Goal: Task Accomplishment & Management: Complete application form

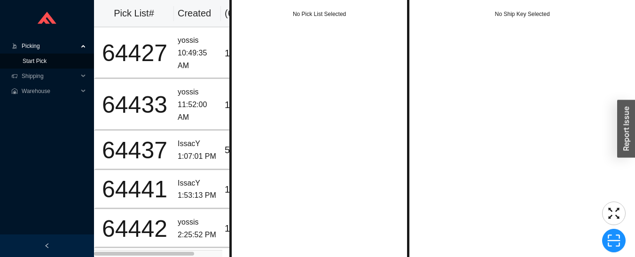
click at [27, 63] on link "Start Pick" at bounding box center [35, 61] width 24 height 7
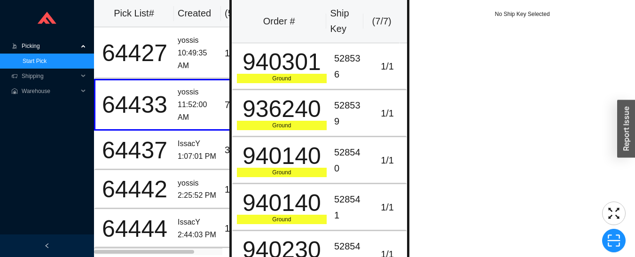
click at [30, 46] on span "Picking" at bounding box center [50, 46] width 56 height 15
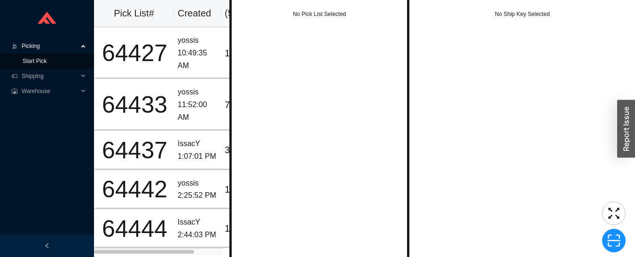
click at [26, 64] on link "Start Pick" at bounding box center [35, 61] width 24 height 7
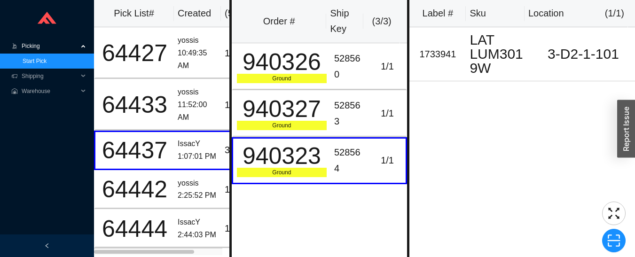
click at [15, 45] on icon at bounding box center [15, 44] width 2 height 1
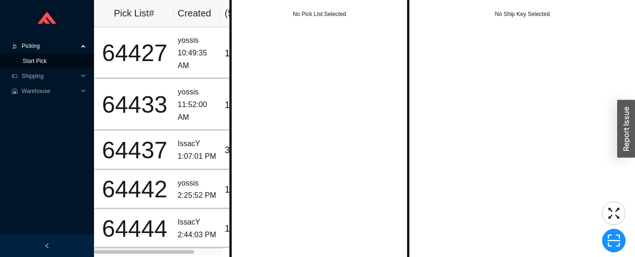
click at [23, 61] on link "Start Pick" at bounding box center [35, 61] width 24 height 7
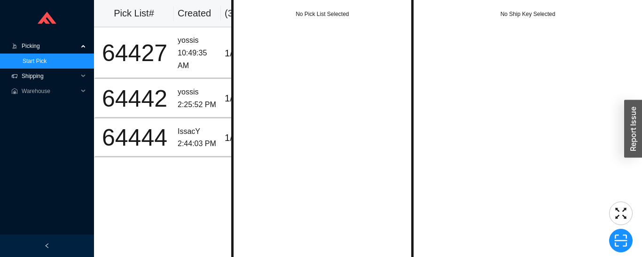
click at [25, 73] on span "Shipping" at bounding box center [50, 76] width 56 height 15
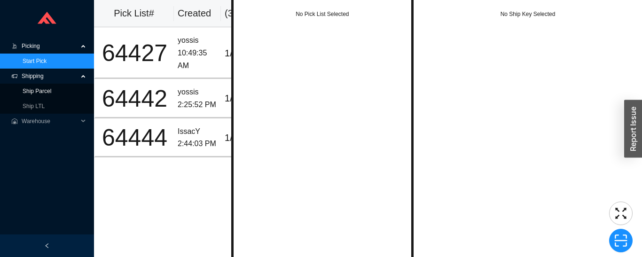
click at [24, 93] on link "Ship Parcel" at bounding box center [37, 91] width 29 height 7
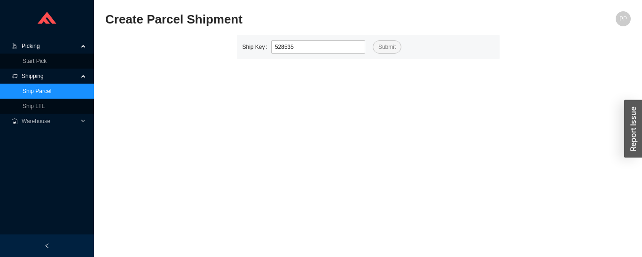
type input "528535"
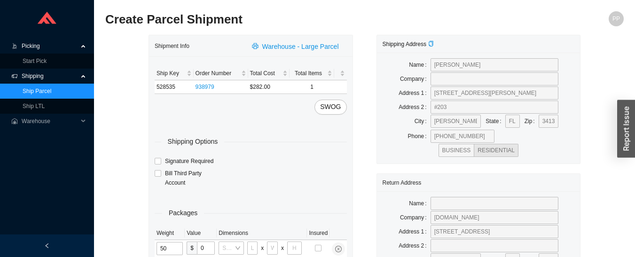
type input "50"
type input "39"
type input "27"
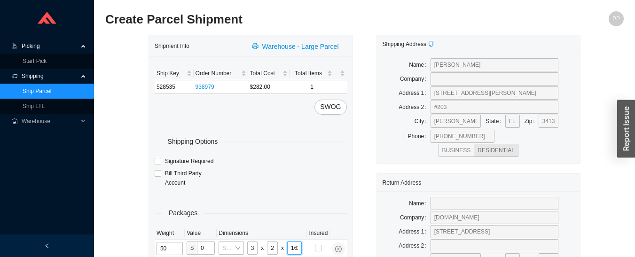
type input "16"
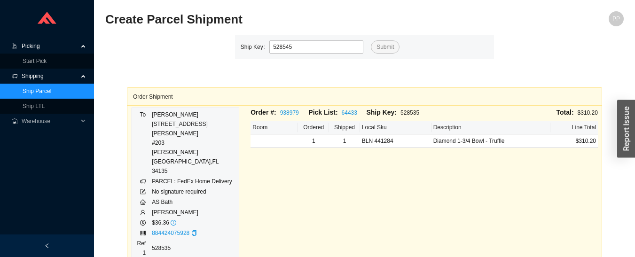
type input "528545"
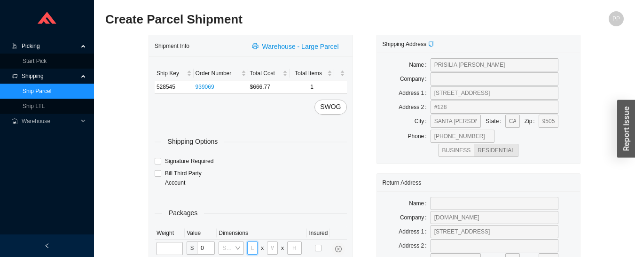
click at [253, 248] on input "tel" at bounding box center [252, 248] width 11 height 13
type input "44"
type input "23"
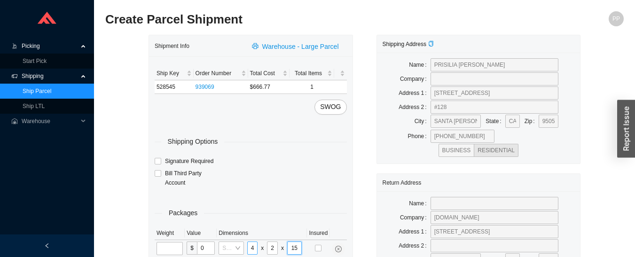
type input "15"
click at [170, 247] on input "tel" at bounding box center [170, 248] width 26 height 13
type input "75"
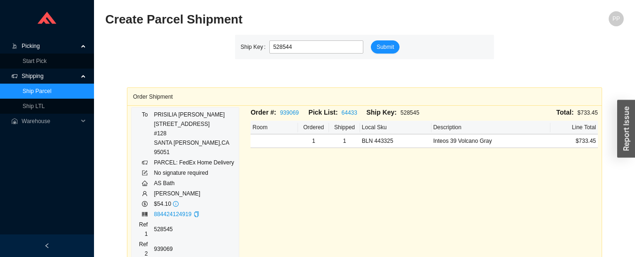
type input "528544"
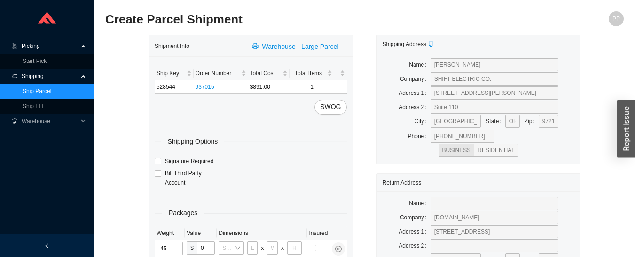
type input "45"
type input "49"
type input "32"
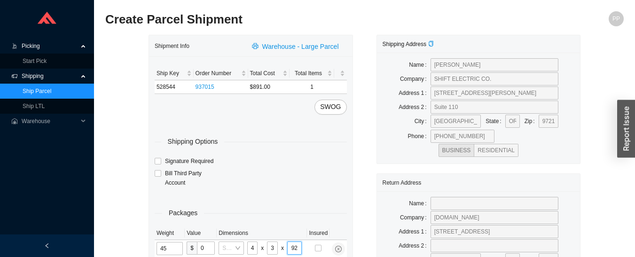
type input "9"
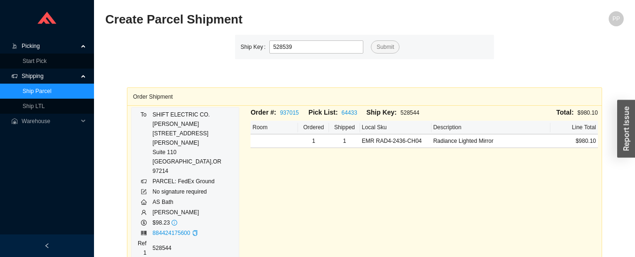
type input "528539"
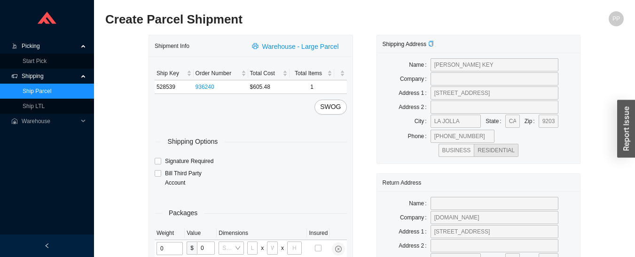
type input "8"
type input "40"
type input "8"
type input "50"
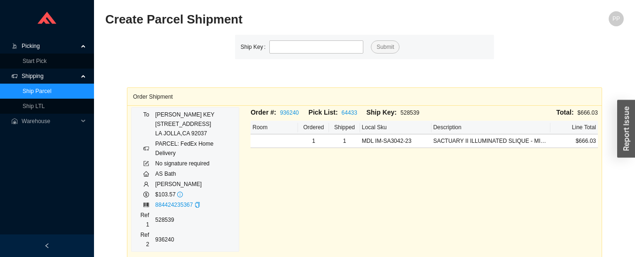
click at [32, 49] on span "Picking" at bounding box center [50, 46] width 56 height 15
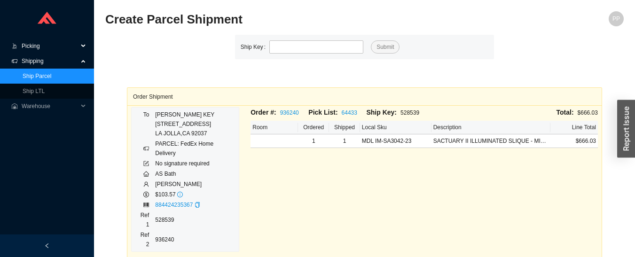
click at [32, 49] on span "Picking" at bounding box center [50, 46] width 56 height 15
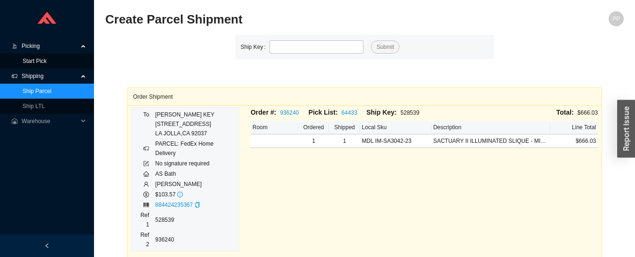
click at [40, 64] on link "Start Pick" at bounding box center [35, 61] width 24 height 7
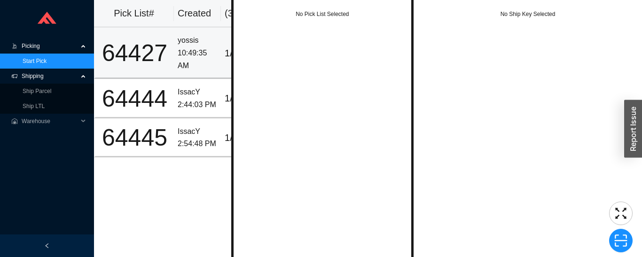
click at [161, 55] on div "64427" at bounding box center [134, 53] width 71 height 24
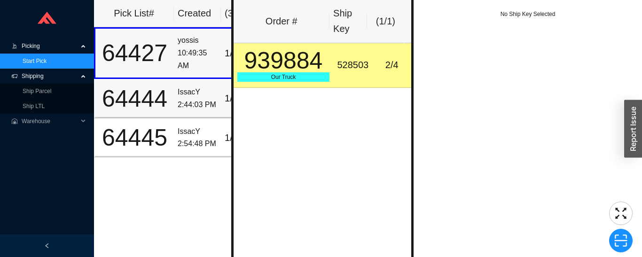
click at [179, 107] on div "2:44:03 PM" at bounding box center [198, 105] width 40 height 13
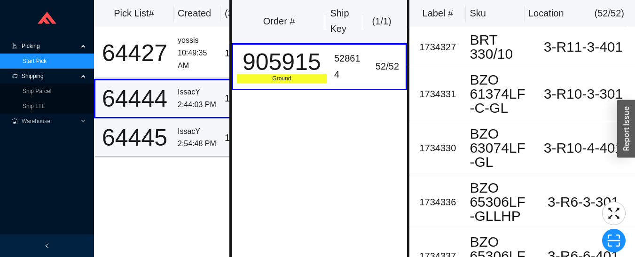
click at [189, 144] on div "2:54:48 PM" at bounding box center [198, 144] width 40 height 13
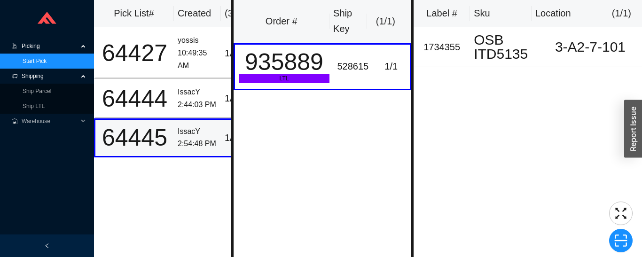
click at [191, 136] on div "IssacY" at bounding box center [198, 132] width 40 height 13
click at [192, 94] on div "IssacY" at bounding box center [198, 92] width 40 height 13
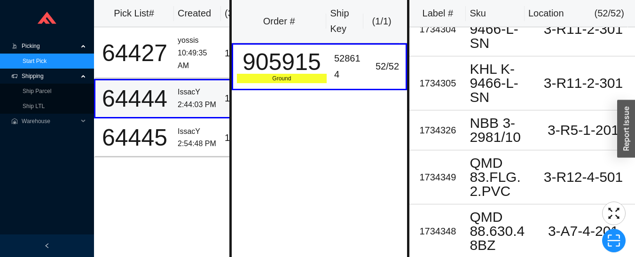
scroll to position [2538, 0]
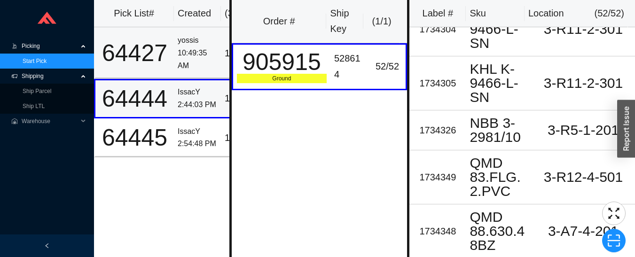
click at [171, 49] on td "64427" at bounding box center [134, 53] width 80 height 52
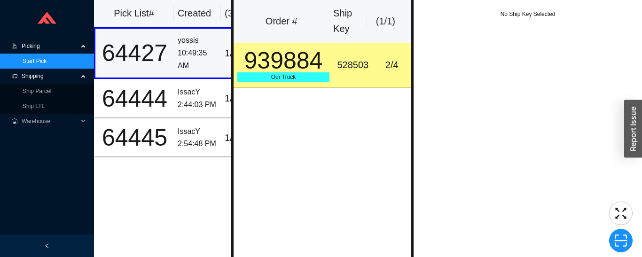
click at [49, 94] on link "Ship Parcel" at bounding box center [37, 91] width 29 height 7
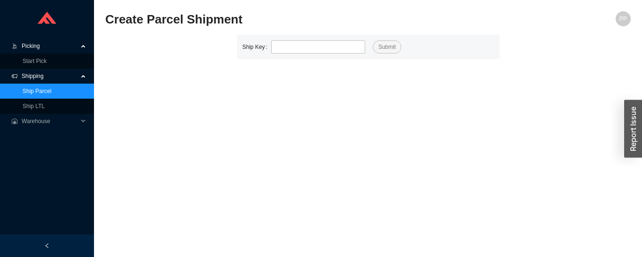
click at [40, 78] on span "Shipping" at bounding box center [50, 76] width 56 height 15
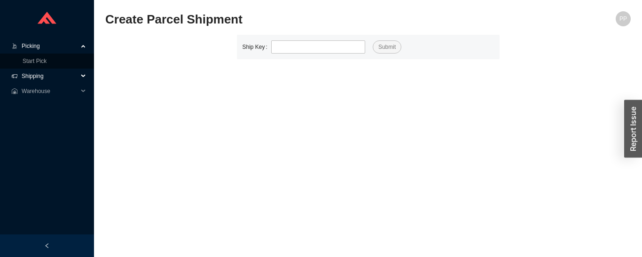
click at [39, 52] on span "Picking" at bounding box center [50, 46] width 56 height 15
click at [41, 69] on span "Warehouse" at bounding box center [50, 76] width 56 height 15
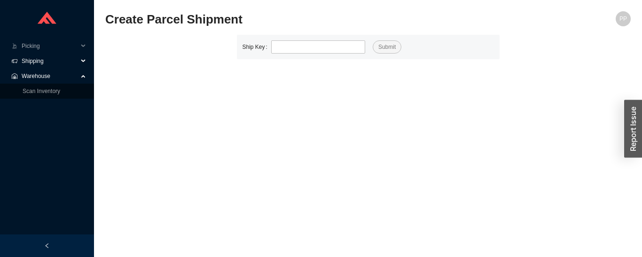
click at [40, 54] on span "Shipping" at bounding box center [50, 61] width 56 height 15
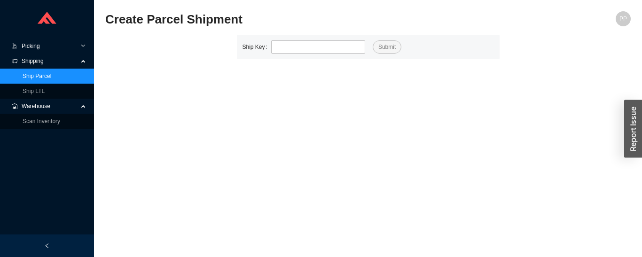
click at [40, 45] on span "Picking" at bounding box center [50, 46] width 56 height 15
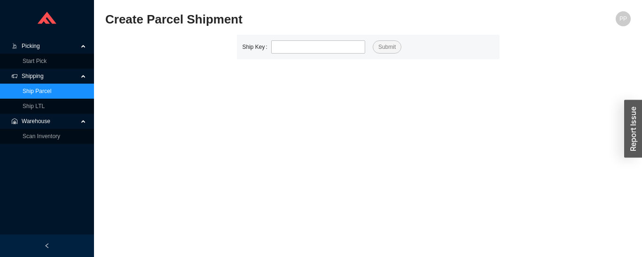
click at [42, 63] on link "Start Pick" at bounding box center [35, 61] width 24 height 7
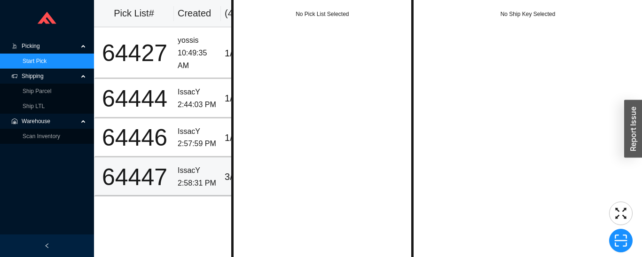
click at [189, 171] on div "IssacY" at bounding box center [198, 171] width 40 height 13
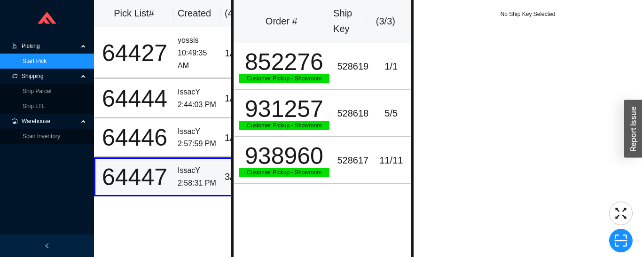
click at [198, 145] on div "2:57:59 PM" at bounding box center [198, 144] width 40 height 13
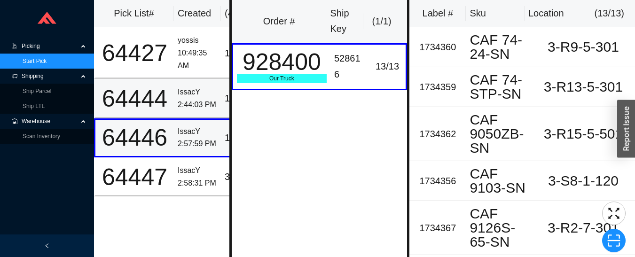
click at [177, 93] on td "IssacY 2:44:03 PM" at bounding box center [197, 98] width 47 height 39
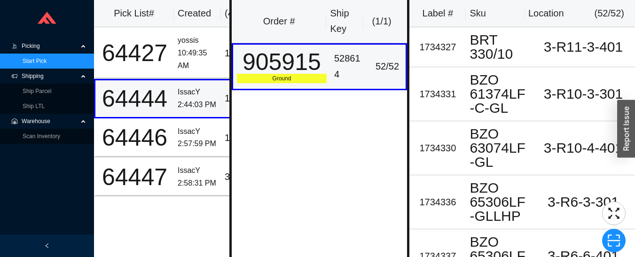
click at [283, 74] on div "Ground" at bounding box center [282, 78] width 90 height 9
click at [183, 49] on div "10:49:35 AM" at bounding box center [198, 59] width 40 height 25
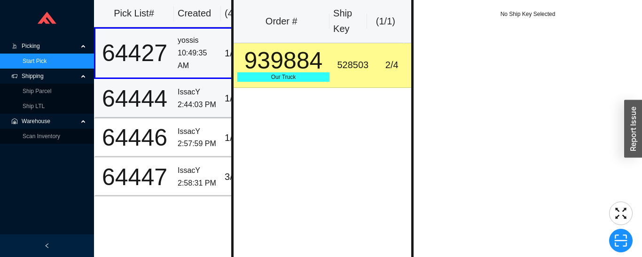
click at [180, 99] on div "2:44:03 PM" at bounding box center [198, 105] width 40 height 13
